Goal: Information Seeking & Learning: Understand process/instructions

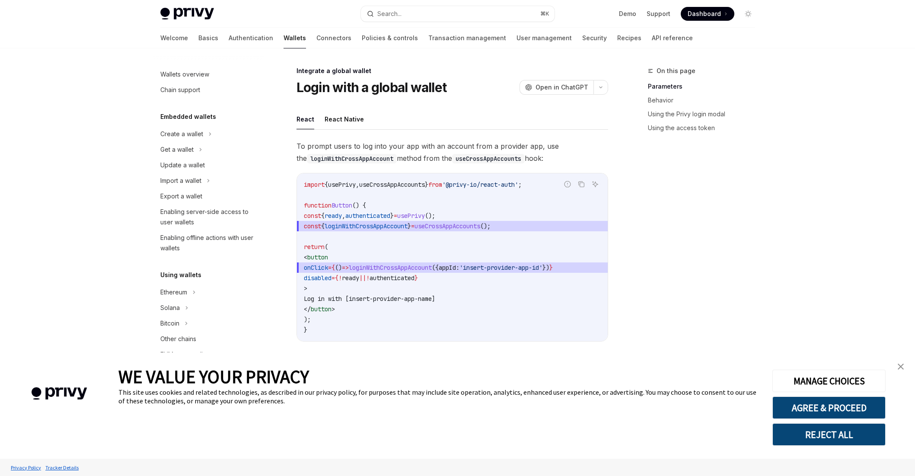
scroll to position [375, 0]
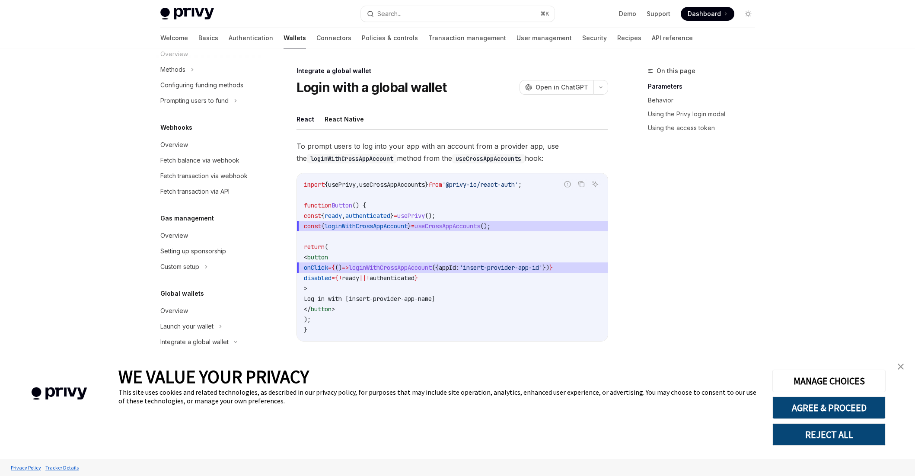
click at [430, 268] on span "loginWithCrossAppAccount" at bounding box center [390, 268] width 83 height 8
copy code "onClick = { () => loginWithCrossAppAccount ({ appId: 'insert-provider-app-id' }…"
click at [353, 149] on span "To prompt users to log into your app with an account from a provider app, use t…" at bounding box center [452, 152] width 312 height 24
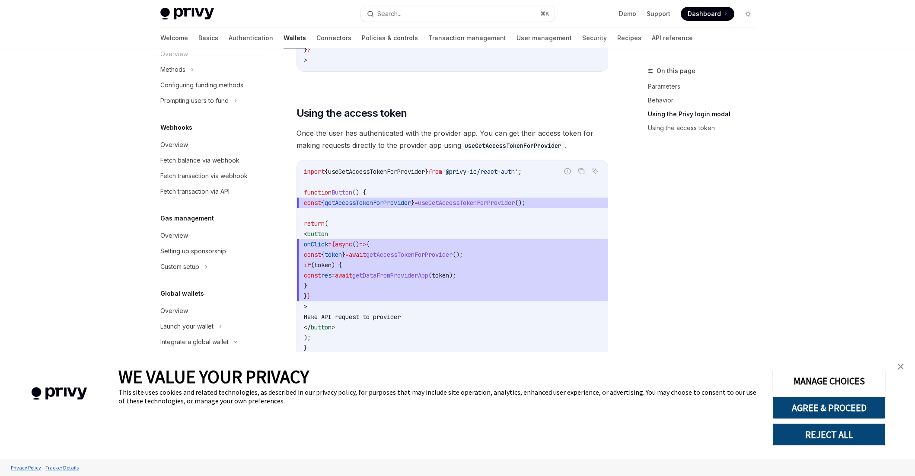
scroll to position [796, 0]
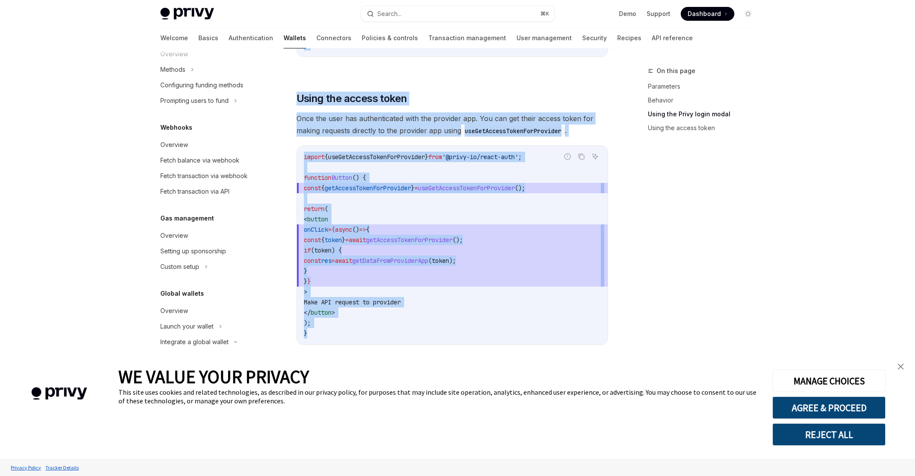
drag, startPoint x: 298, startPoint y: 88, endPoint x: 464, endPoint y: 327, distance: 291.1
copy div "Lorem ipsu d sitame consec AdipIS Elit se DoeiUSM TempOR Inci ut LaboREE Dolor …"
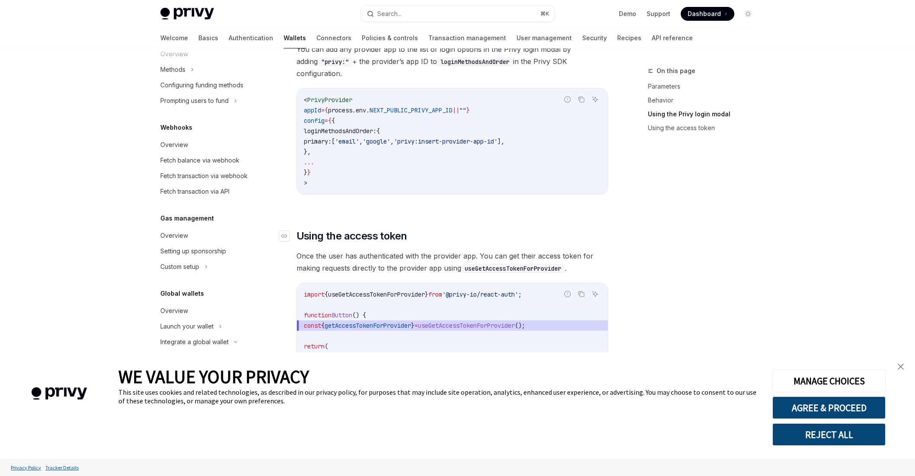
click at [441, 229] on h2 "​ Using the access token" at bounding box center [452, 236] width 312 height 14
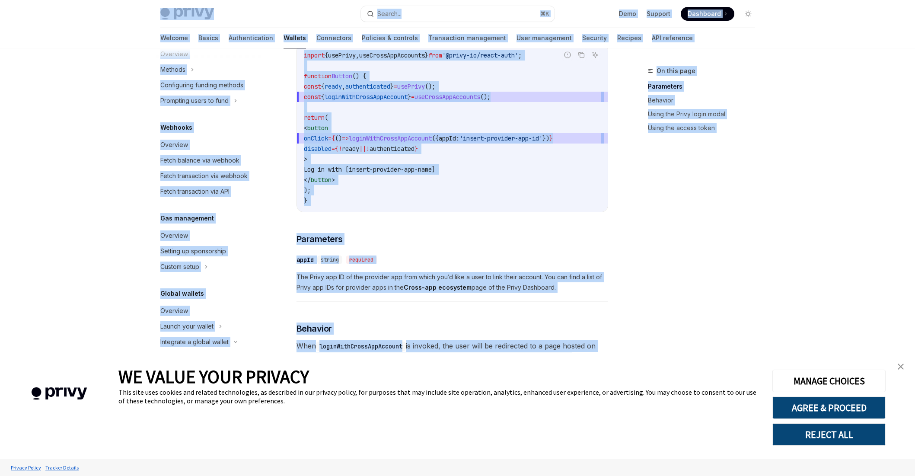
scroll to position [0, 0]
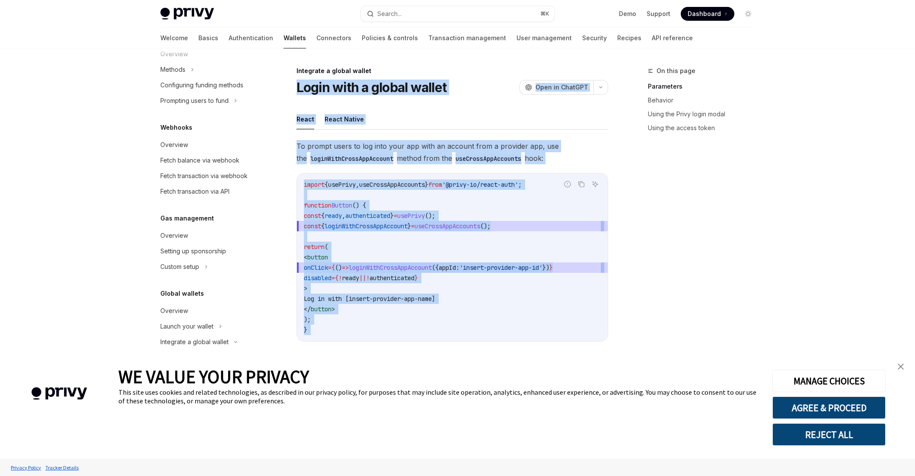
drag, startPoint x: 438, startPoint y: 204, endPoint x: 295, endPoint y: 92, distance: 181.3
copy div "Lorem ipsu d sitame consec AdipIS Elit se DoeiUSM TempOR Inci ut LaboREE Dolor …"
click at [419, 181] on span "useCrossAppAccounts" at bounding box center [392, 185] width 66 height 8
